Goal: Transaction & Acquisition: Purchase product/service

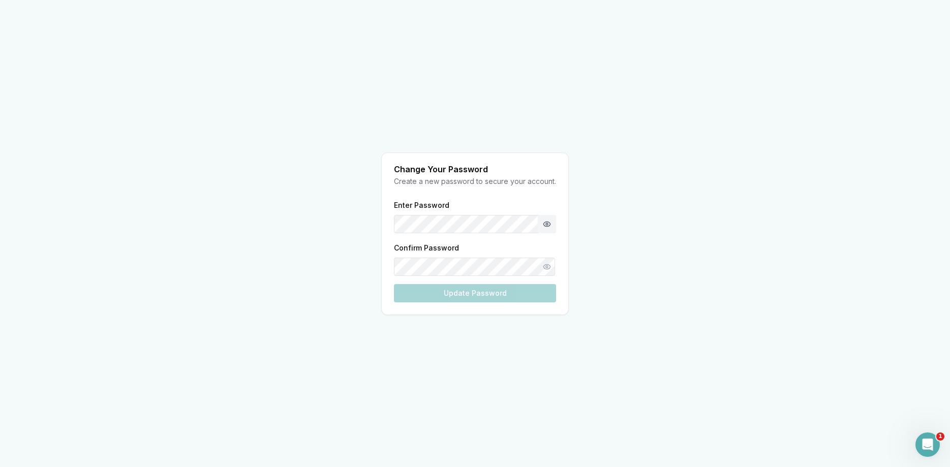
click at [545, 224] on button "Show password" at bounding box center [547, 224] width 18 height 18
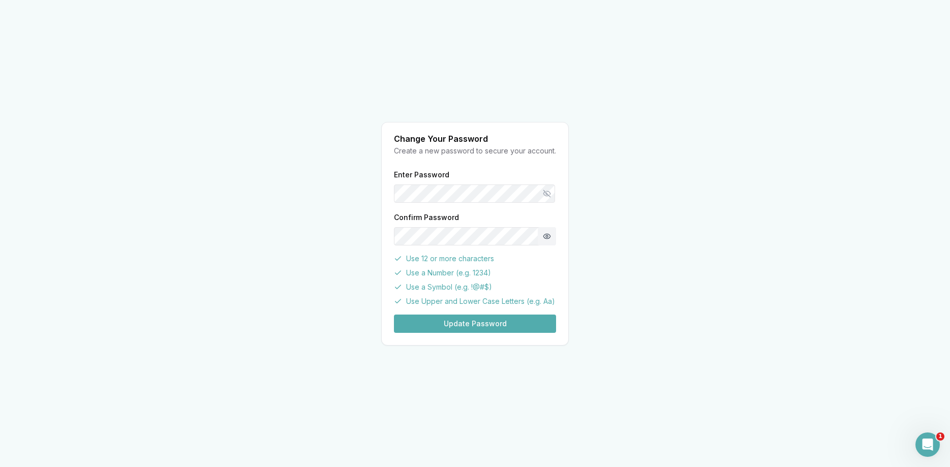
click at [550, 236] on button "Show password" at bounding box center [547, 236] width 18 height 18
click at [475, 326] on button "Update Password" at bounding box center [475, 324] width 162 height 18
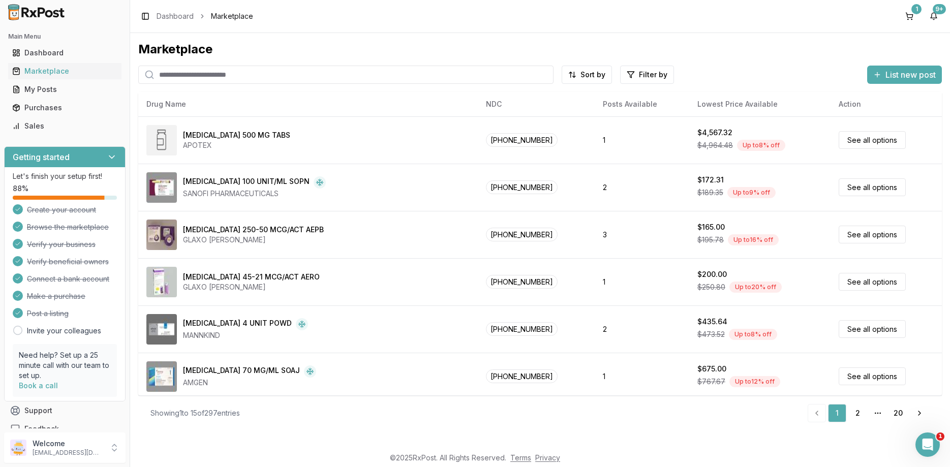
click at [374, 50] on div "Marketplace" at bounding box center [540, 49] width 804 height 16
click at [194, 79] on input "search" at bounding box center [345, 75] width 415 height 18
click at [188, 86] on div "Marketplace Sort by Filter by List new post Card Table NDC: 60505-4764-06 Abira…" at bounding box center [540, 235] width 804 height 389
click at [918, 12] on div "1" at bounding box center [916, 9] width 10 height 10
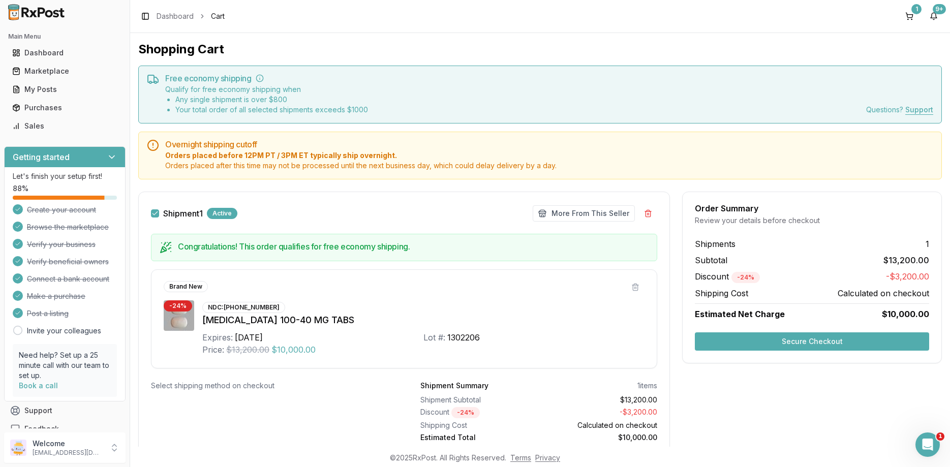
click at [909, 338] on button "Secure Checkout" at bounding box center [812, 341] width 234 height 18
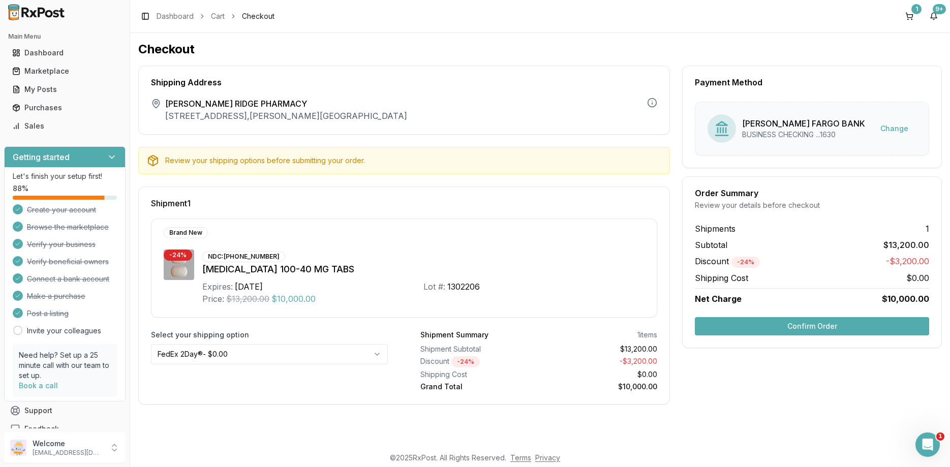
click at [231, 350] on html "Main Menu Dashboard Marketplace My Posts Purchases Sales Getting started Let's …" at bounding box center [475, 233] width 950 height 467
click at [786, 345] on div "Order Summary Review your details before checkout Shipments 1 Subtotal $13,200.…" at bounding box center [812, 262] width 260 height 172
click at [788, 325] on button "Confirm Order" at bounding box center [812, 326] width 234 height 18
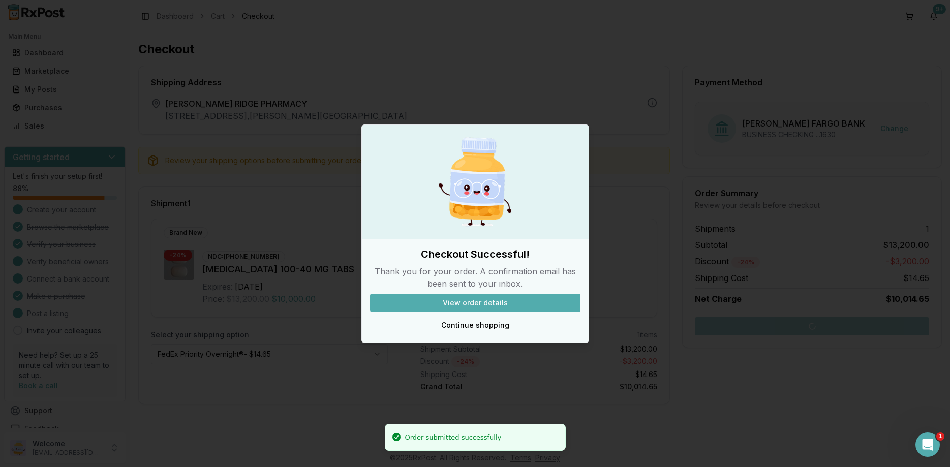
click at [528, 305] on button "View order details" at bounding box center [475, 303] width 210 height 18
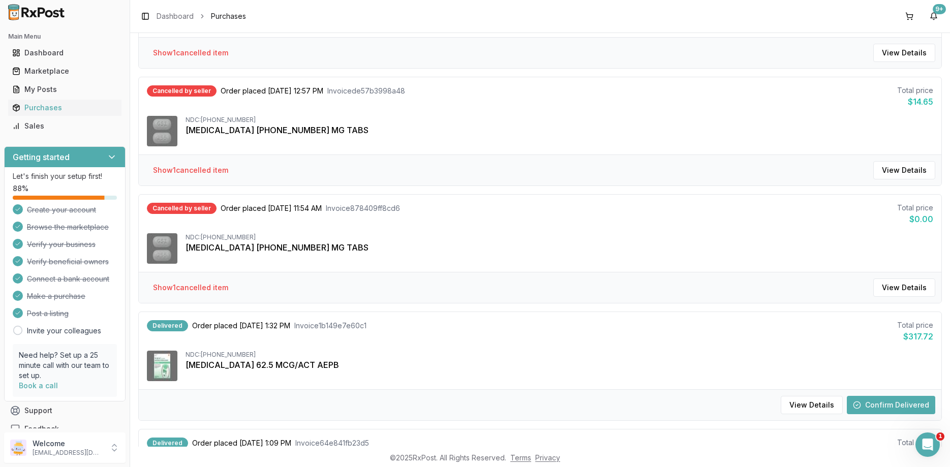
scroll to position [671, 0]
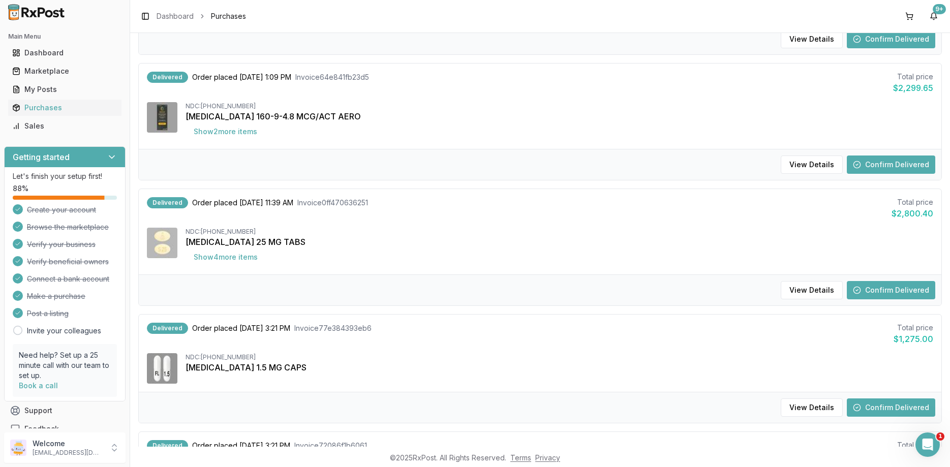
click at [63, 38] on h2 "Main Menu" at bounding box center [64, 37] width 113 height 8
click at [61, 50] on div "Dashboard" at bounding box center [64, 53] width 105 height 10
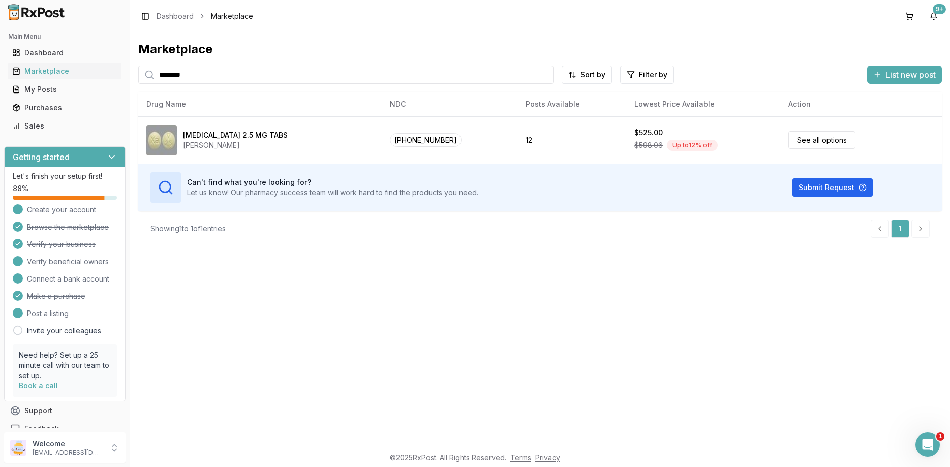
click at [138, 84] on input "*******" at bounding box center [345, 75] width 415 height 18
drag, startPoint x: 204, startPoint y: 77, endPoint x: 73, endPoint y: 86, distance: 131.5
click at [138, 84] on input "*******" at bounding box center [345, 75] width 415 height 18
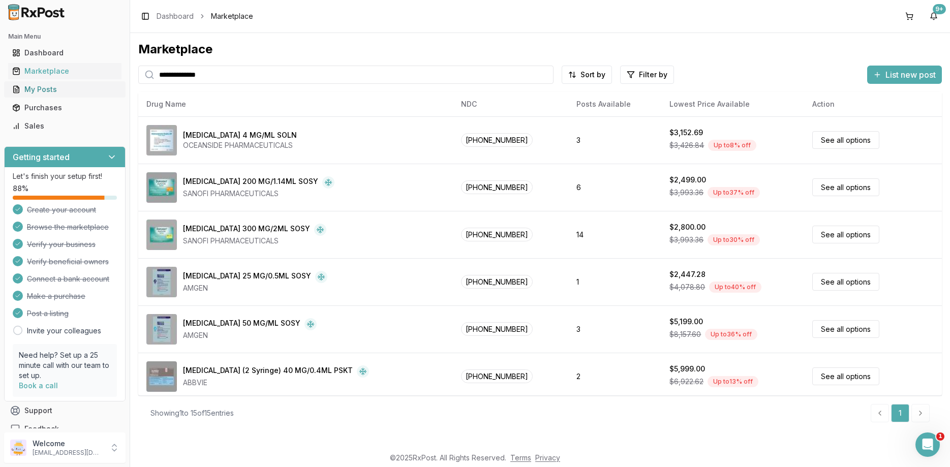
type input "**********"
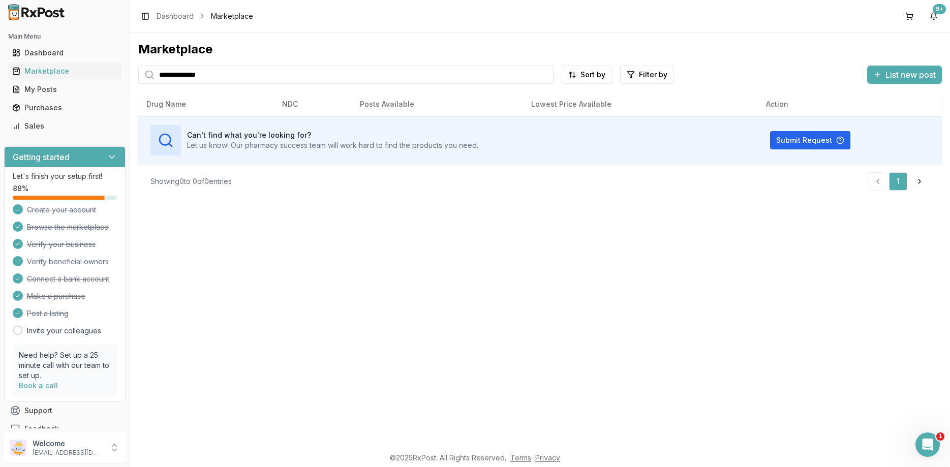
click at [911, 77] on span "List new post" at bounding box center [910, 75] width 50 height 12
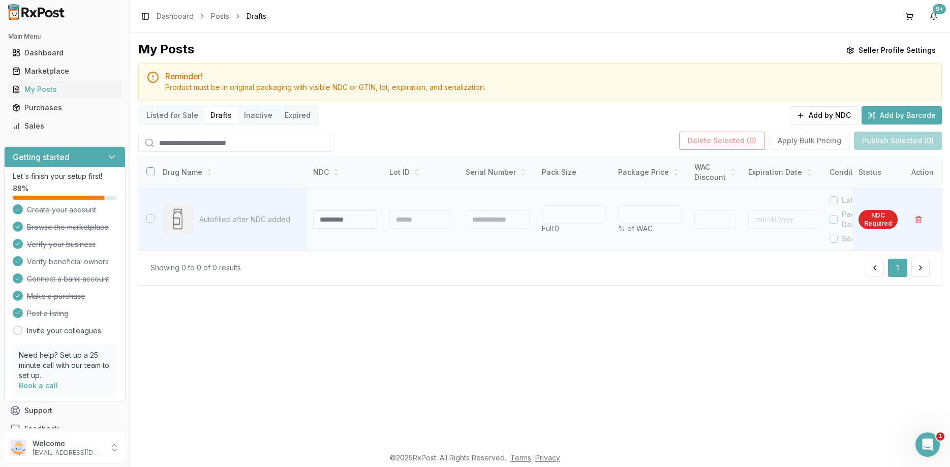
drag, startPoint x: 295, startPoint y: 329, endPoint x: 194, endPoint y: 213, distance: 153.9
click at [293, 327] on div "My Posts Seller Profile Settings Reminder! Product must be in original packagin…" at bounding box center [540, 240] width 820 height 414
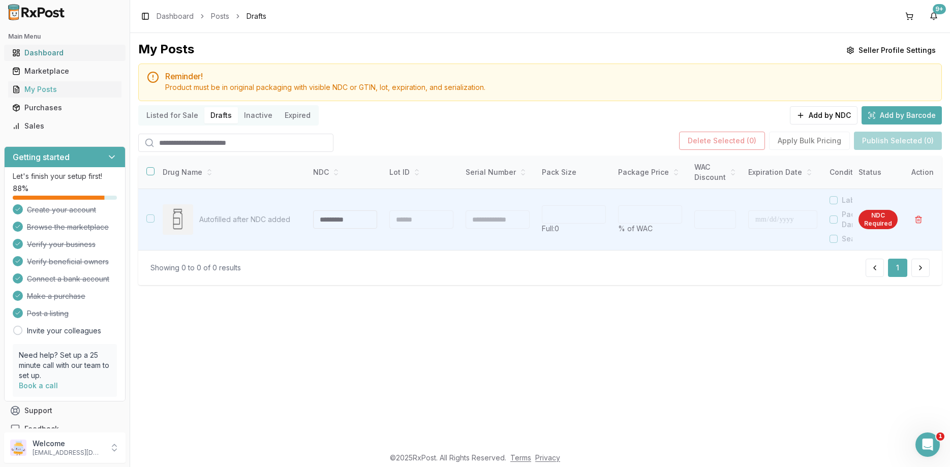
click at [51, 54] on div "Dashboard" at bounding box center [64, 53] width 105 height 10
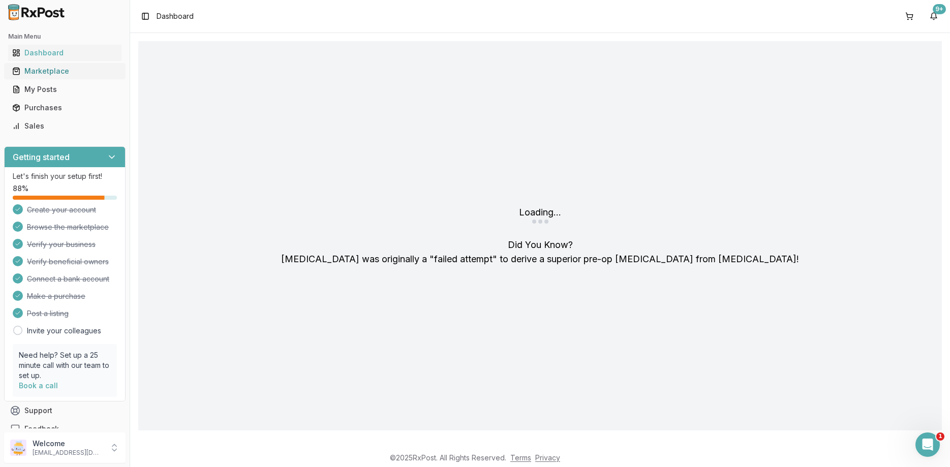
click at [48, 74] on div "Marketplace" at bounding box center [64, 71] width 105 height 10
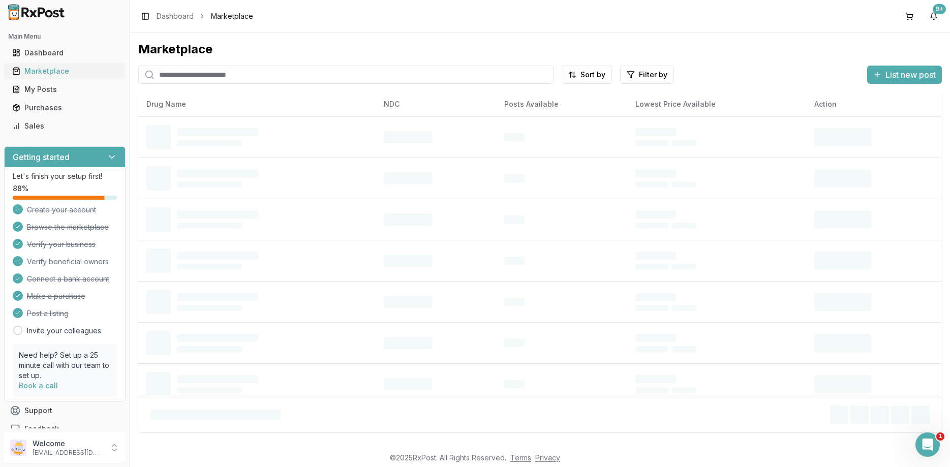
click at [48, 74] on div "Marketplace" at bounding box center [64, 71] width 105 height 10
click at [155, 74] on input "search" at bounding box center [345, 75] width 415 height 18
click at [163, 74] on input "search" at bounding box center [345, 75] width 415 height 18
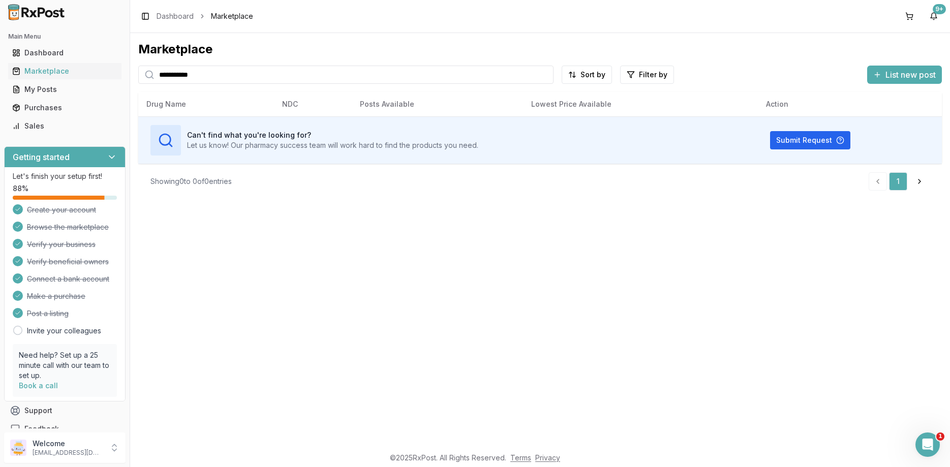
drag, startPoint x: 322, startPoint y: 335, endPoint x: 298, endPoint y: 211, distance: 126.4
click at [322, 329] on div "**********" at bounding box center [540, 240] width 820 height 414
drag, startPoint x: 233, startPoint y: 77, endPoint x: -26, endPoint y: 50, distance: 260.5
click at [138, 66] on input "**********" at bounding box center [345, 75] width 415 height 18
drag, startPoint x: 281, startPoint y: 70, endPoint x: -26, endPoint y: 91, distance: 307.7
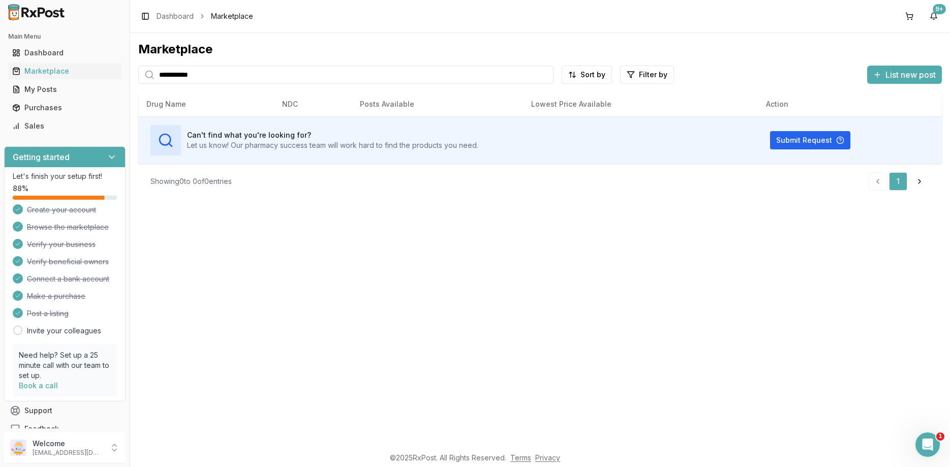
click at [138, 84] on input "**********" at bounding box center [345, 75] width 415 height 18
type input "*********"
click at [43, 71] on div "Marketplace" at bounding box center [64, 71] width 105 height 10
click at [8, 62] on link "Marketplace" at bounding box center [64, 71] width 113 height 18
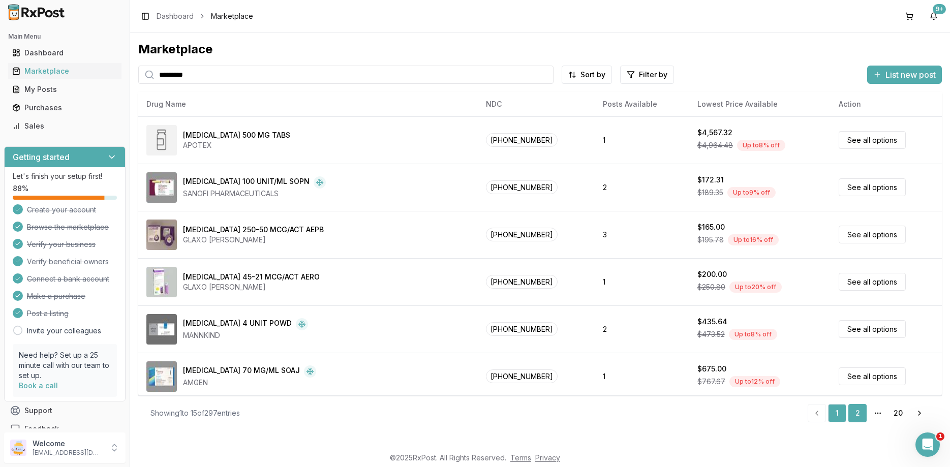
click at [853, 415] on link "2" at bounding box center [857, 413] width 18 height 18
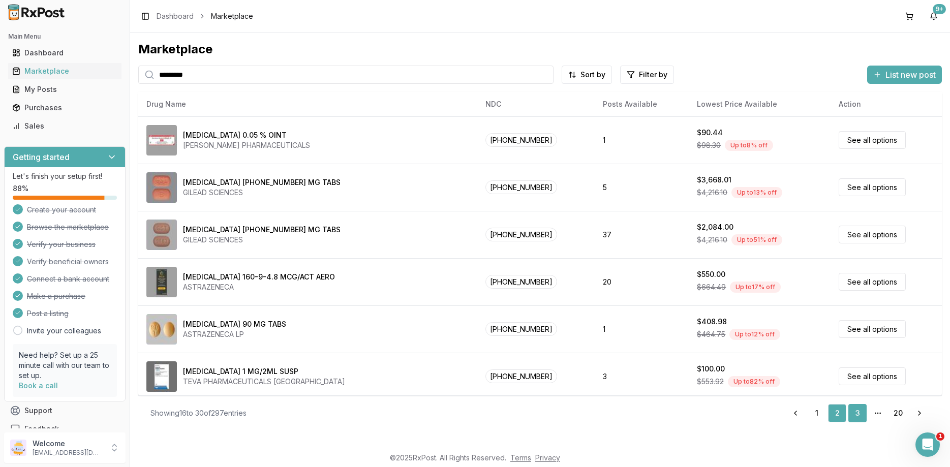
click at [854, 420] on link "3" at bounding box center [857, 413] width 18 height 18
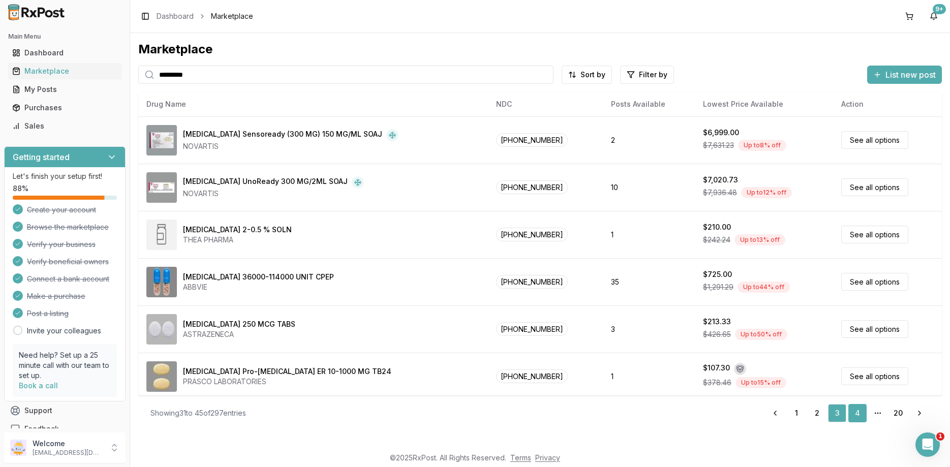
click at [856, 416] on link "4" at bounding box center [857, 413] width 18 height 18
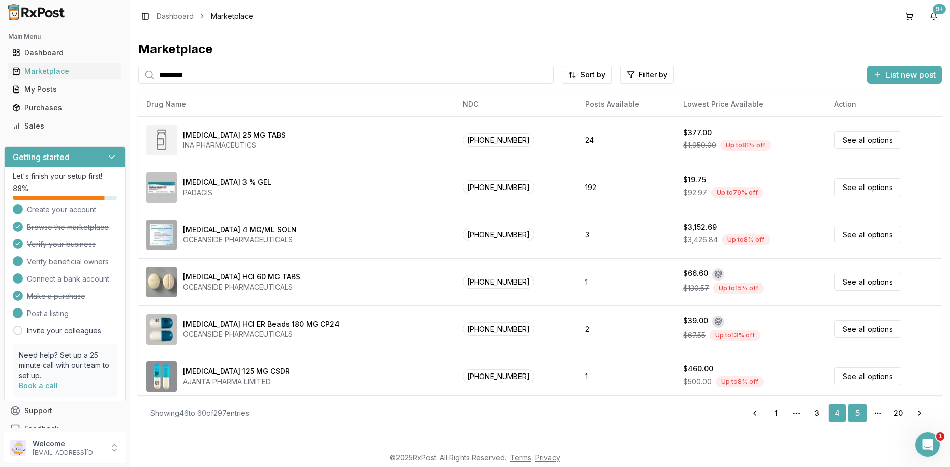
click at [859, 415] on link "5" at bounding box center [857, 413] width 18 height 18
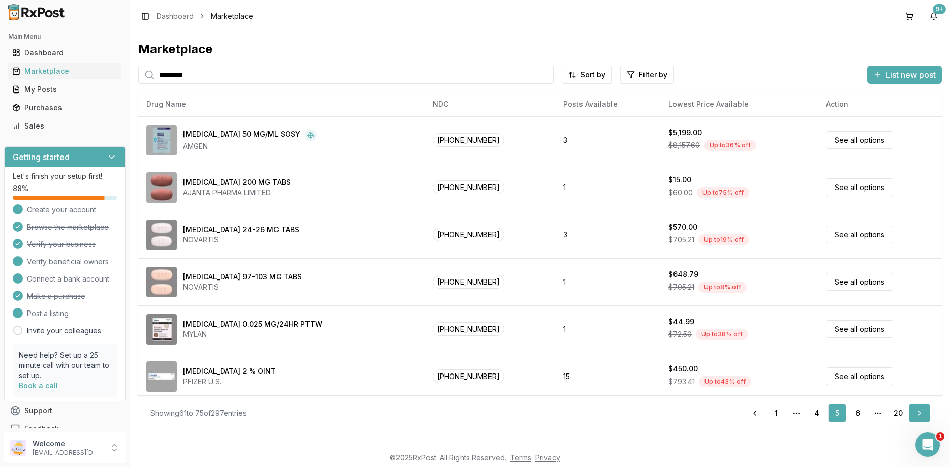
click at [915, 414] on link "Next" at bounding box center [919, 413] width 20 height 18
click at [862, 415] on link "6" at bounding box center [857, 413] width 18 height 18
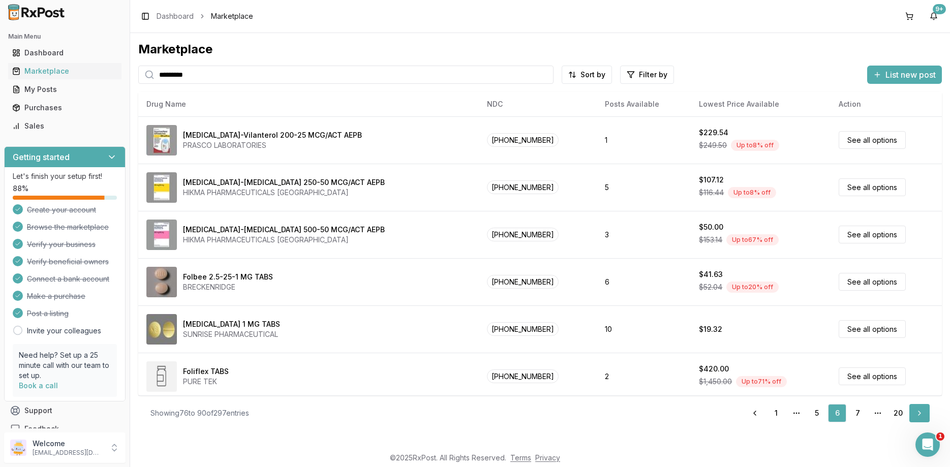
click at [920, 413] on link "Next" at bounding box center [919, 413] width 20 height 18
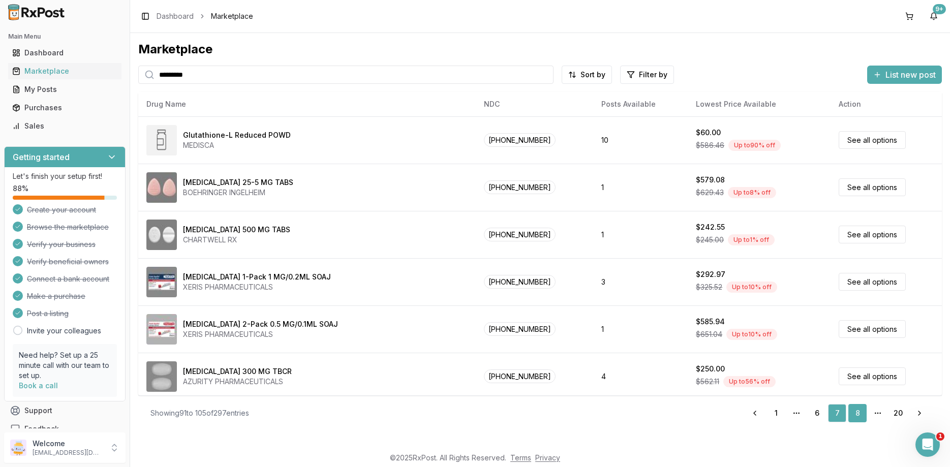
drag, startPoint x: 844, startPoint y: 415, endPoint x: 852, endPoint y: 411, distance: 9.8
click at [852, 411] on link "8" at bounding box center [857, 413] width 18 height 18
